Goal: Navigation & Orientation: Find specific page/section

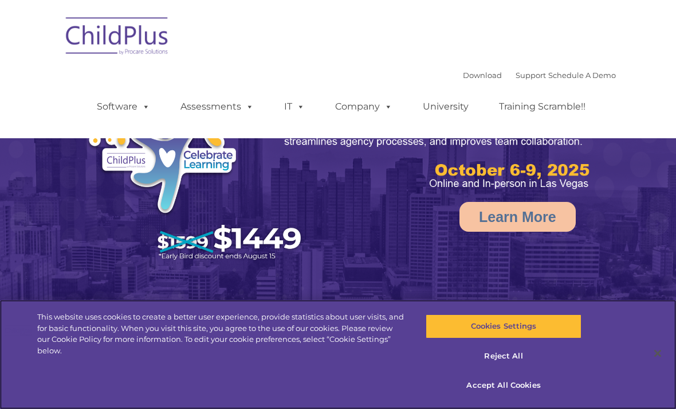
select select "MEDIUM"
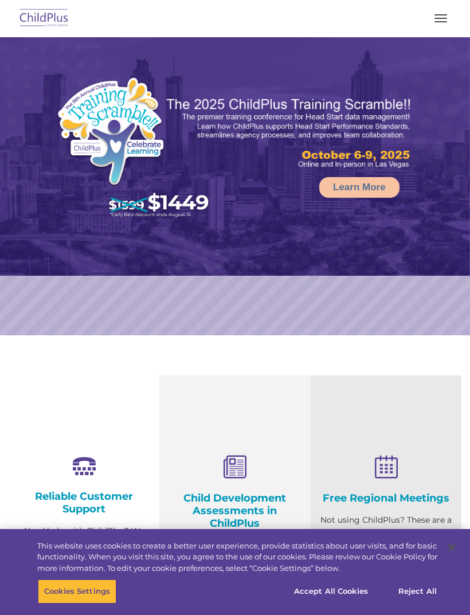
select select "MEDIUM"
click at [441, 26] on button "button" at bounding box center [441, 18] width 24 height 18
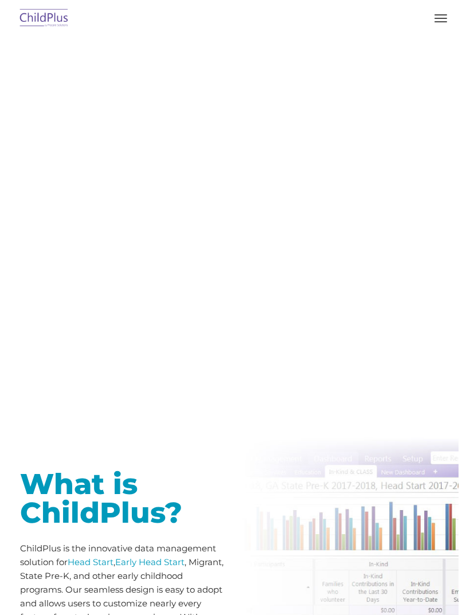
type input ""
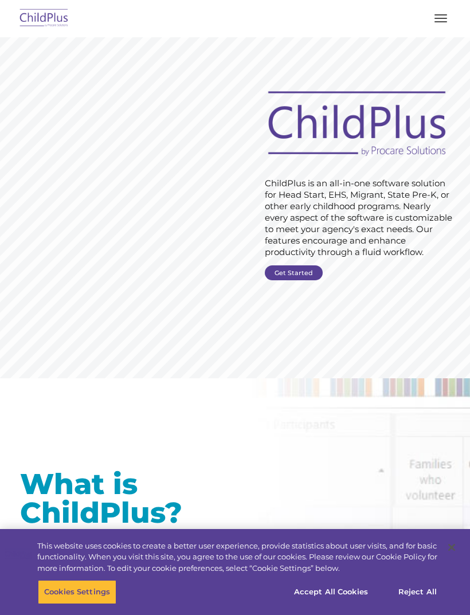
click at [460, 11] on nav "Download Support | Schedule A Demo  MENU MENU Software ChildPlus: The original…" at bounding box center [235, 18] width 470 height 37
click at [434, 27] on button "button" at bounding box center [441, 18] width 24 height 18
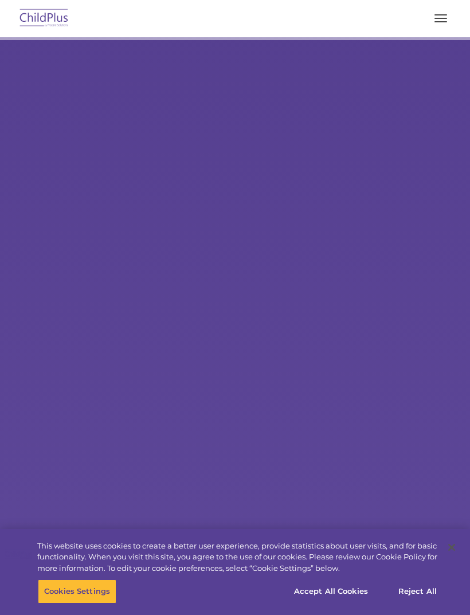
select select "MEDIUM"
